Goal: Information Seeking & Learning: Learn about a topic

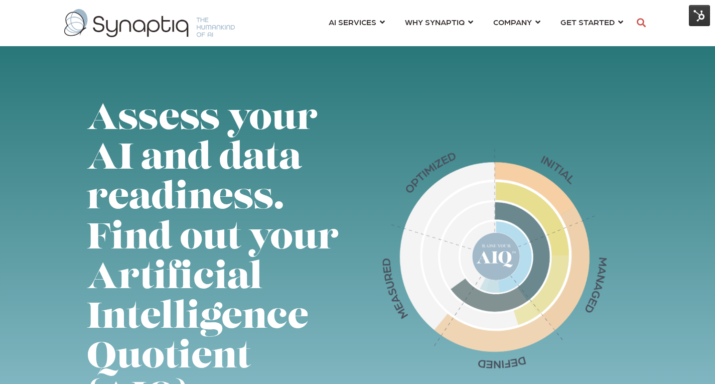
click at [354, 122] on div "Assess your AI and data readiness. Find out your Artificial Intelligence Quotie…" at bounding box center [358, 261] width 542 height 323
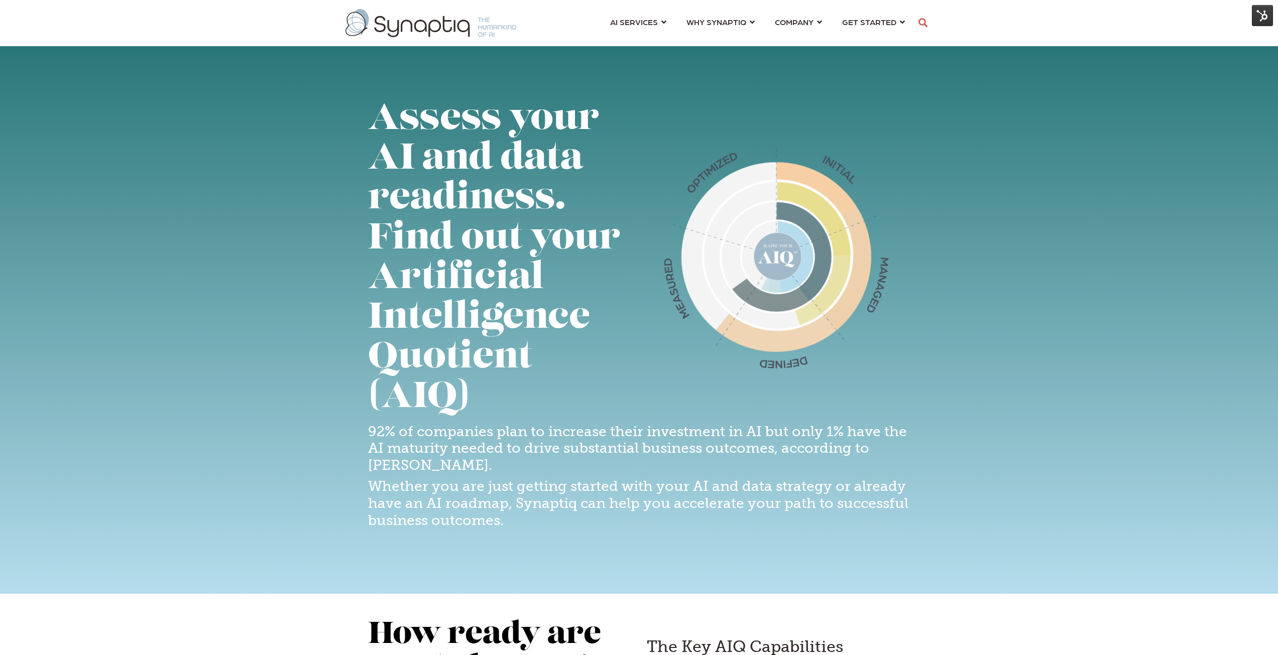
scroll to position [0, 5]
click at [715, 11] on img at bounding box center [1262, 15] width 21 height 21
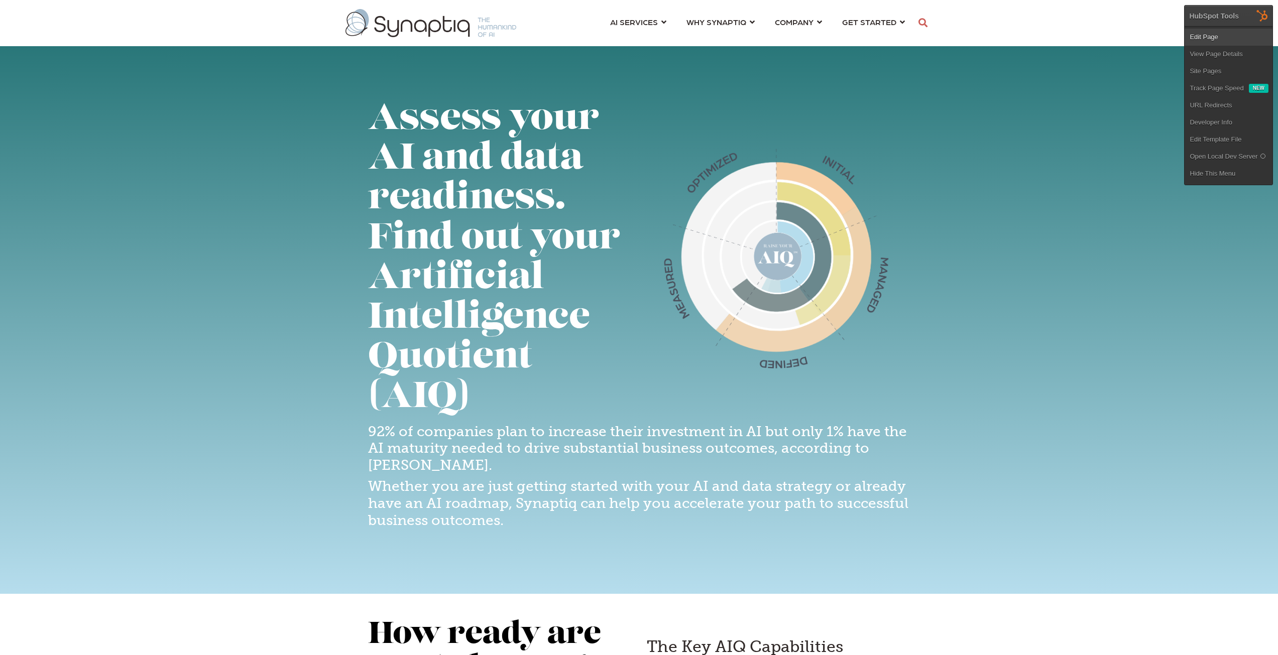
click at [715, 40] on link "Edit Page" at bounding box center [1228, 37] width 88 height 17
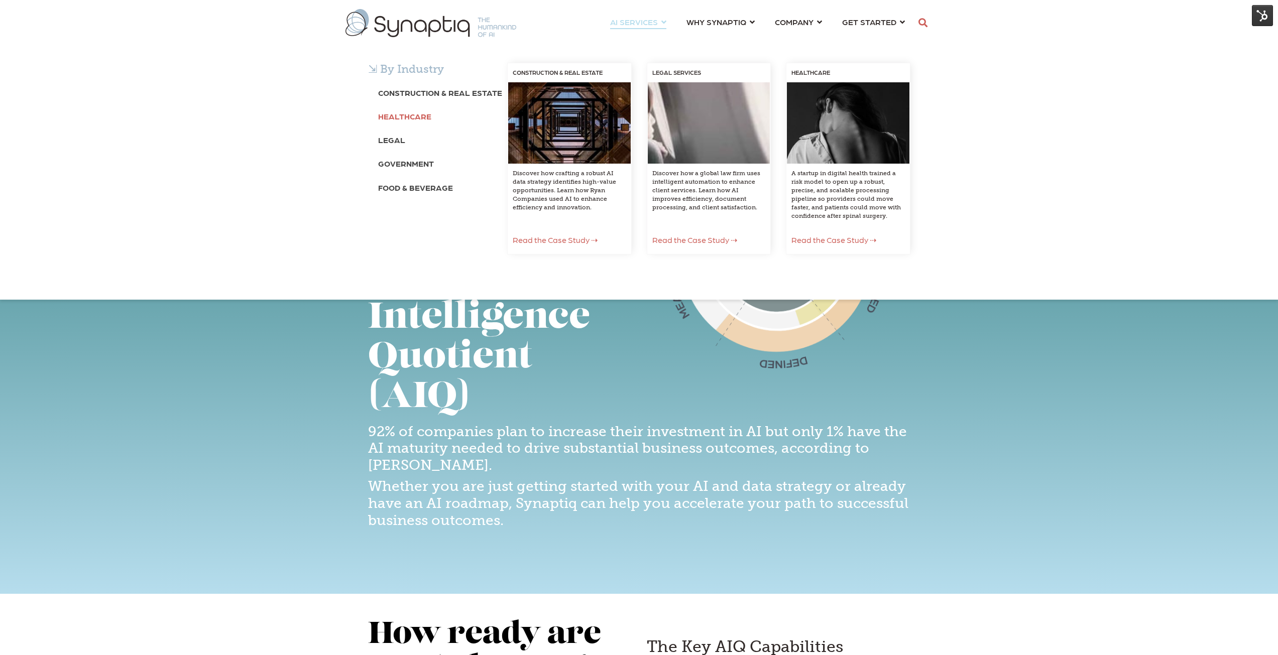
click at [392, 115] on b "Healthcare" at bounding box center [404, 116] width 53 height 10
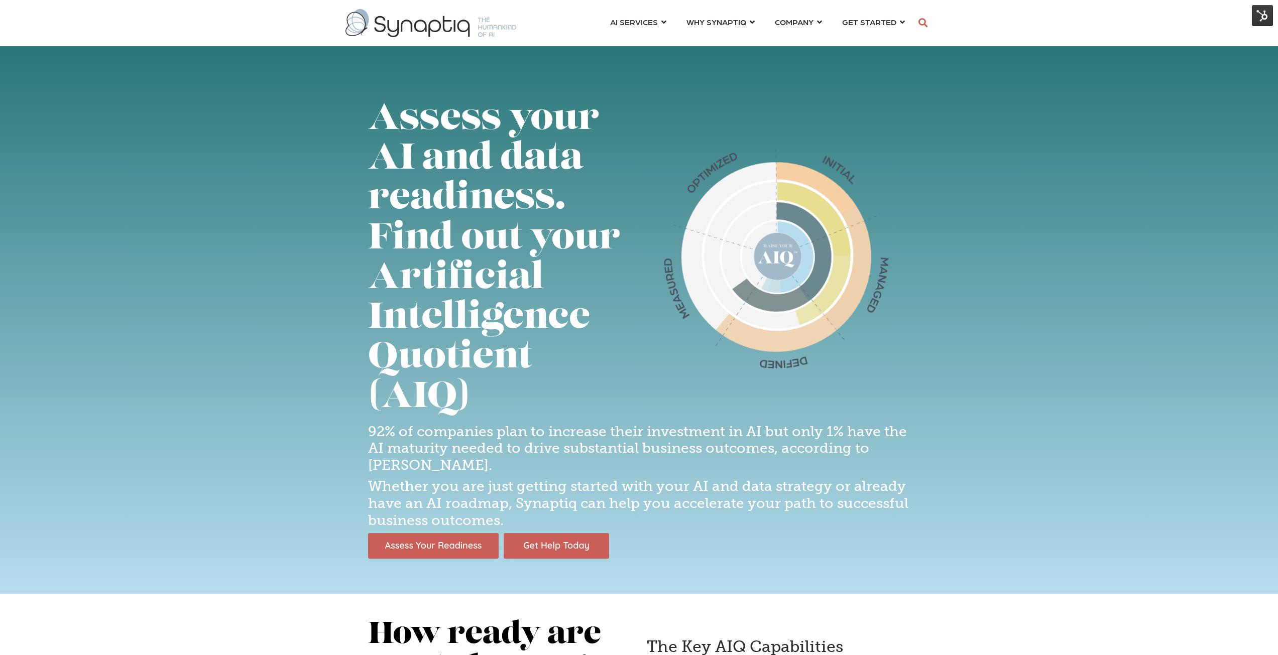
scroll to position [0, 5]
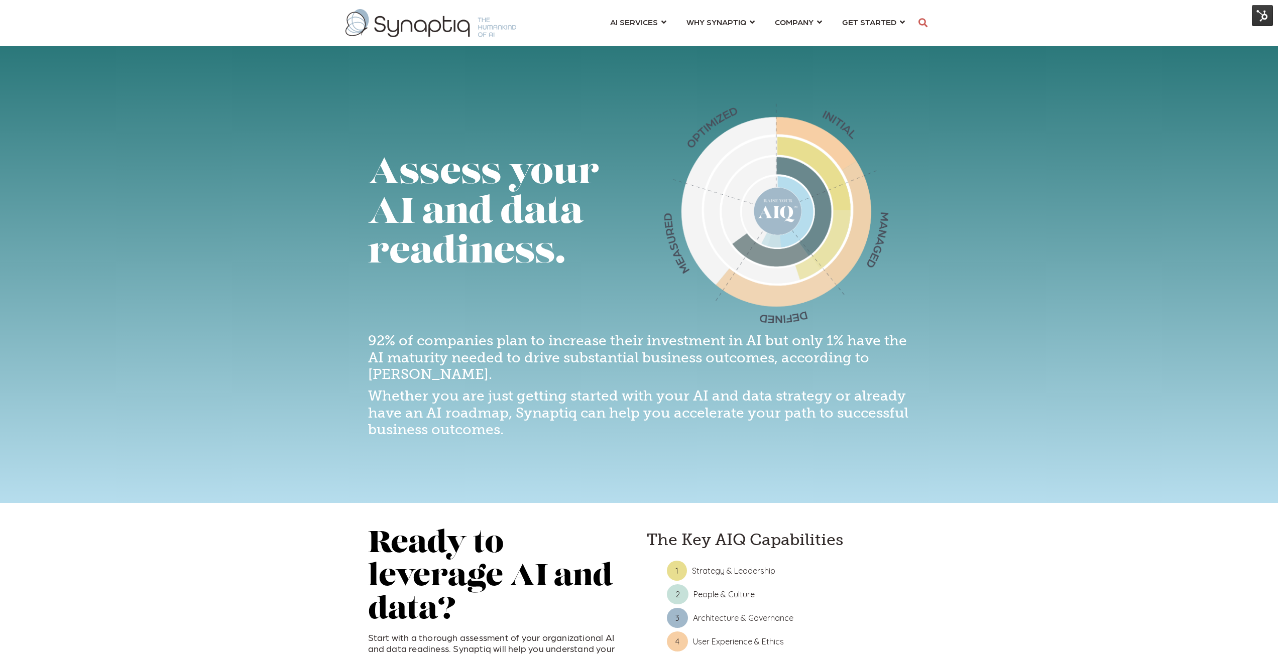
click at [1266, 17] on img at bounding box center [1262, 15] width 21 height 21
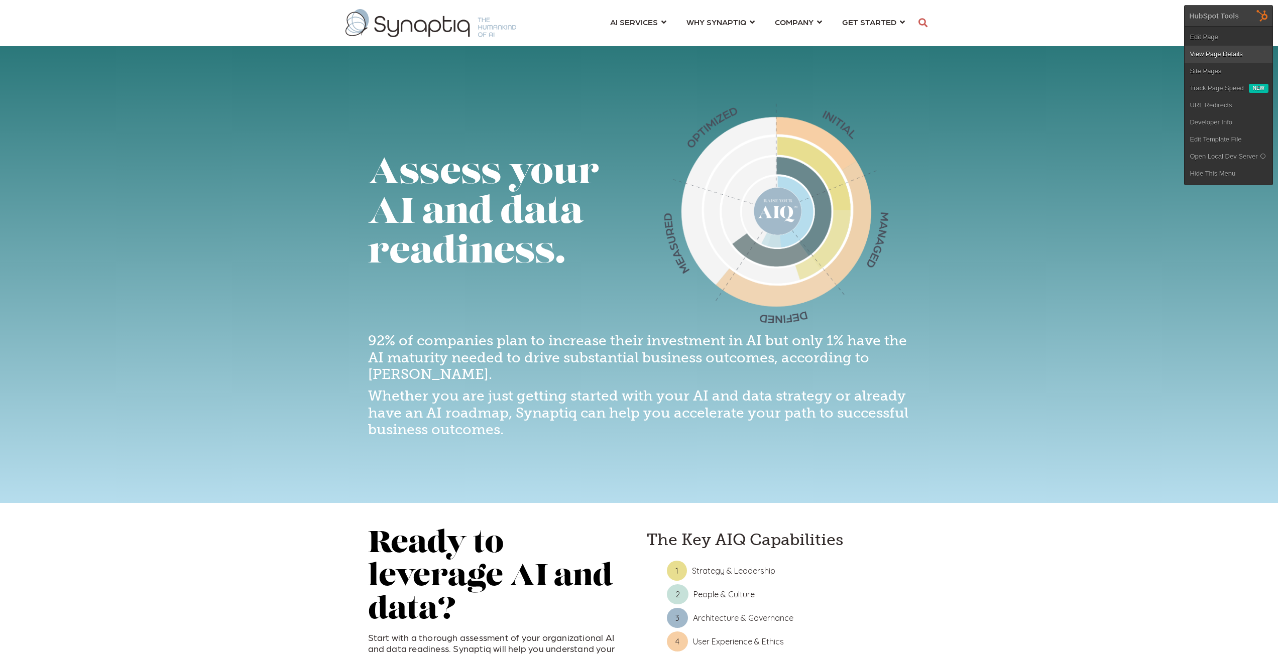
click at [1216, 57] on link "View Page Details" at bounding box center [1228, 54] width 88 height 17
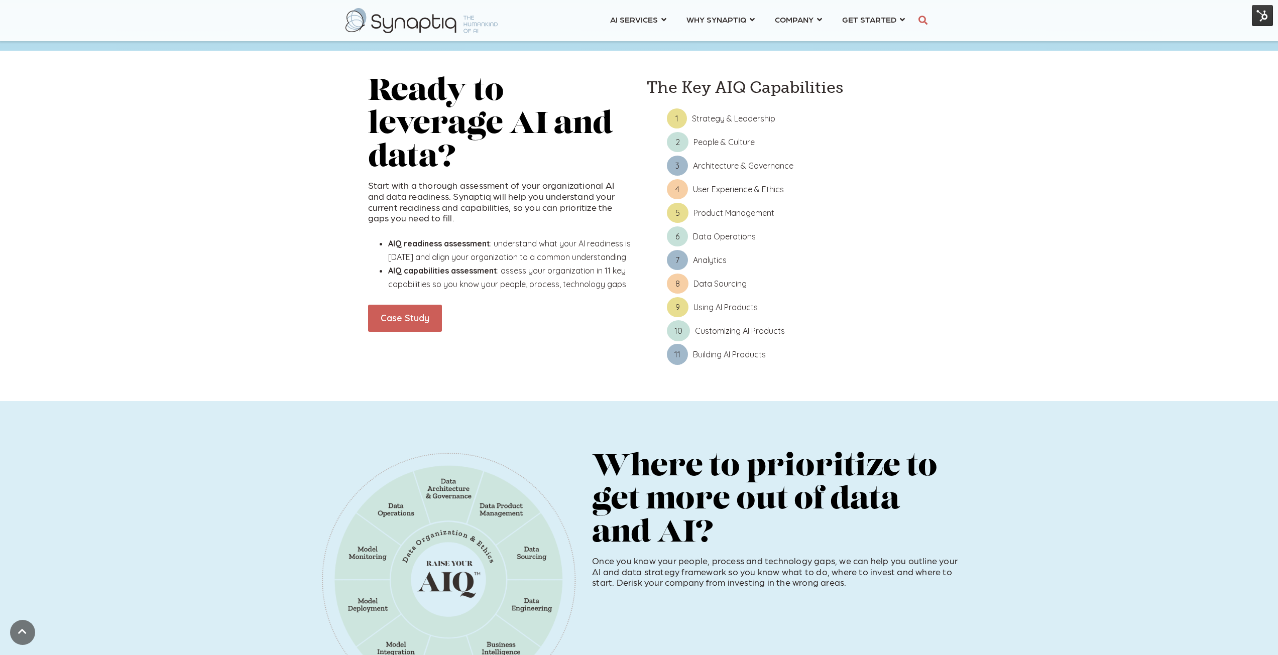
scroll to position [452, 0]
click at [407, 318] on link "Case Study" at bounding box center [404, 318] width 77 height 28
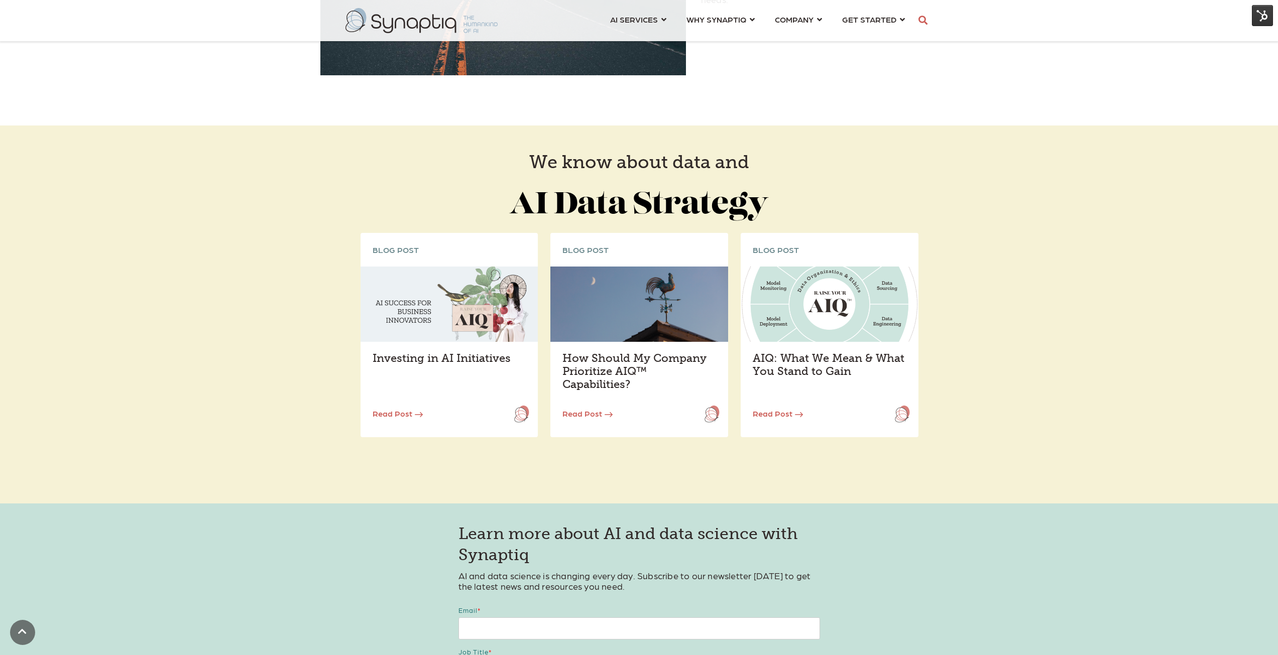
scroll to position [1908, 0]
